Goal: Task Accomplishment & Management: Understand site structure

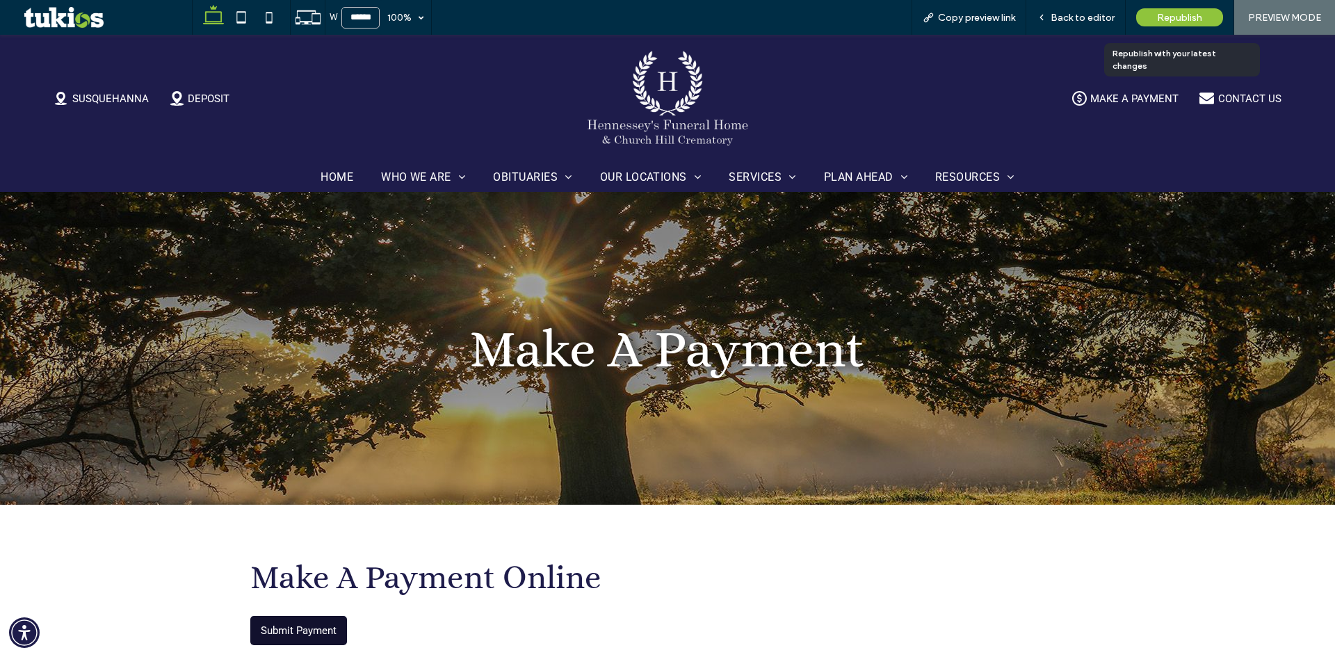
click at [1182, 20] on span "Republish" at bounding box center [1179, 18] width 45 height 12
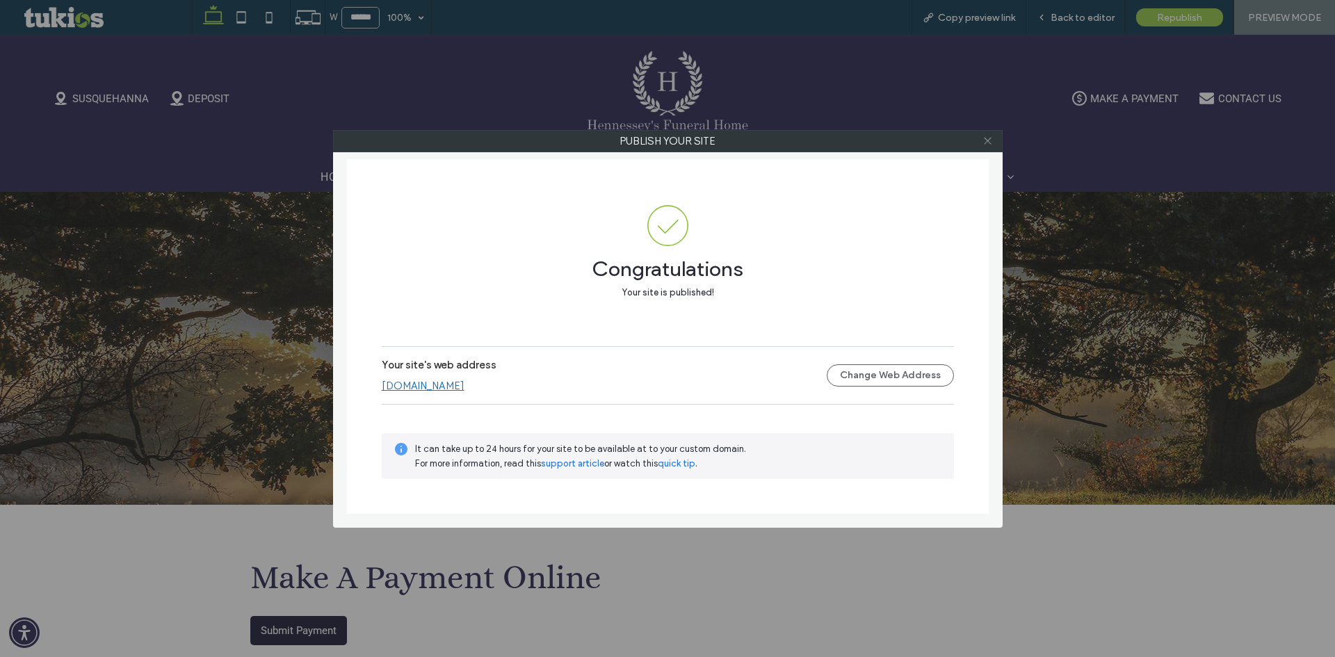
click at [991, 139] on icon at bounding box center [987, 141] width 10 height 10
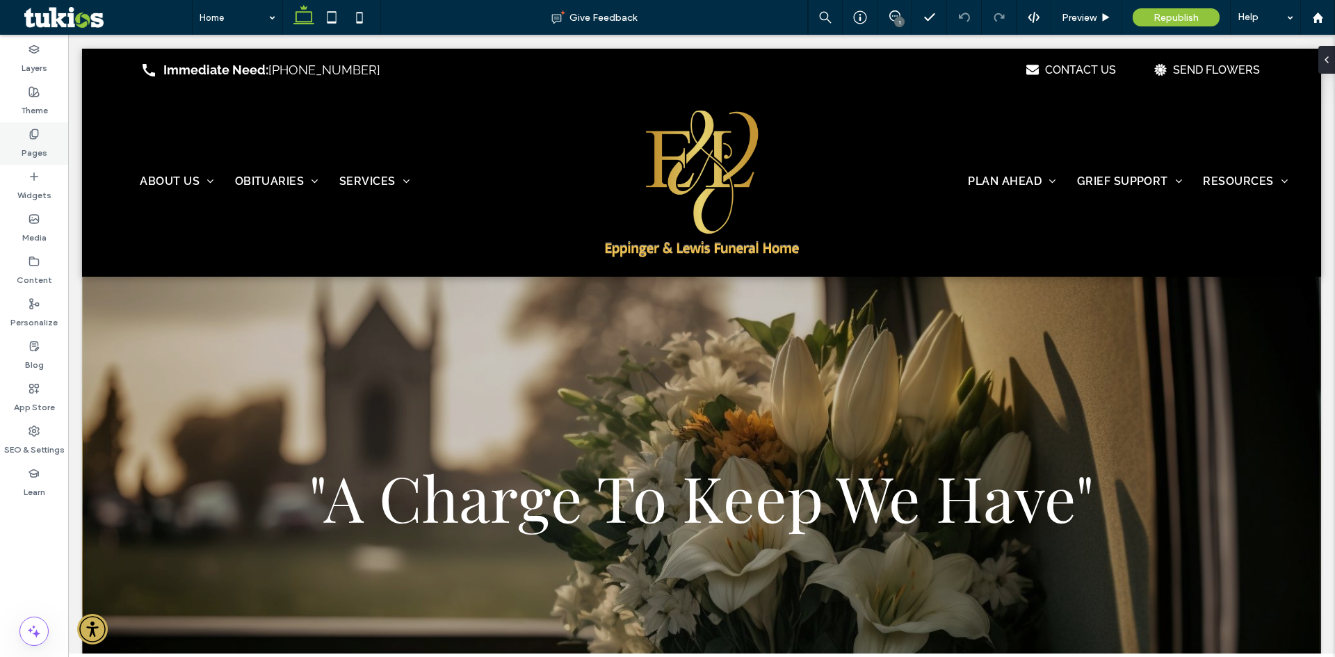
click at [40, 145] on label "Pages" at bounding box center [35, 149] width 26 height 19
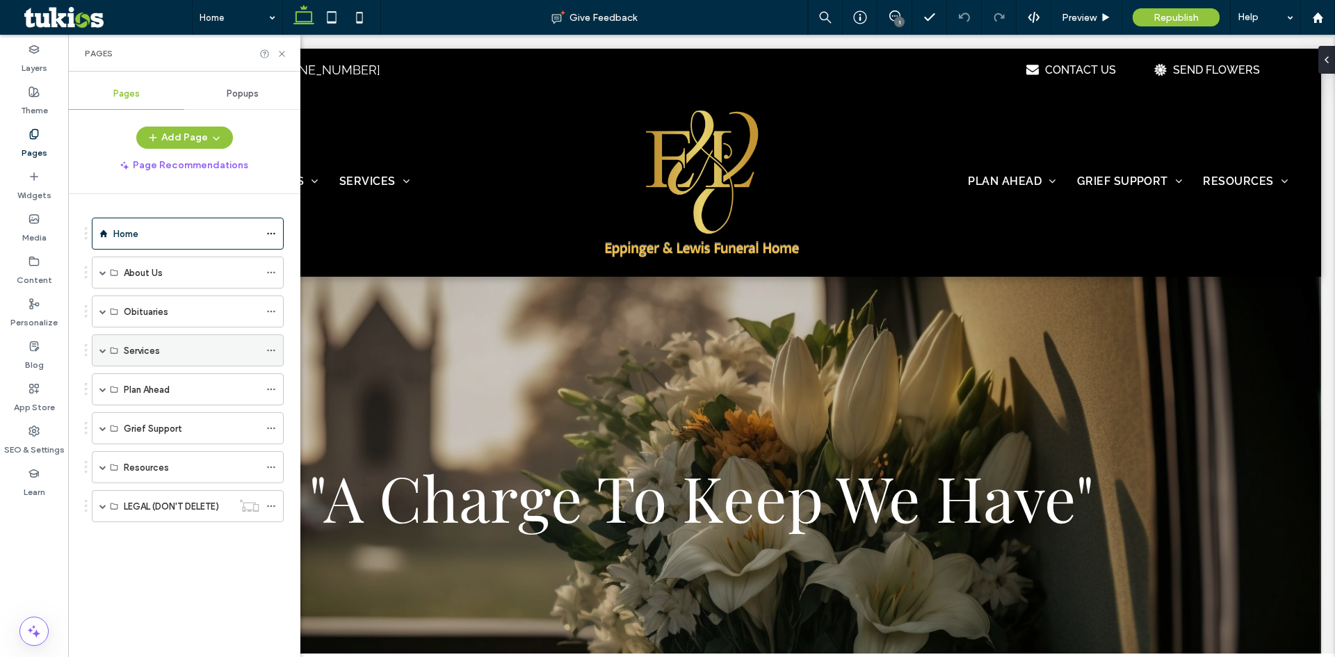
click at [99, 348] on span at bounding box center [102, 350] width 7 height 7
